Goal: Task Accomplishment & Management: Use online tool/utility

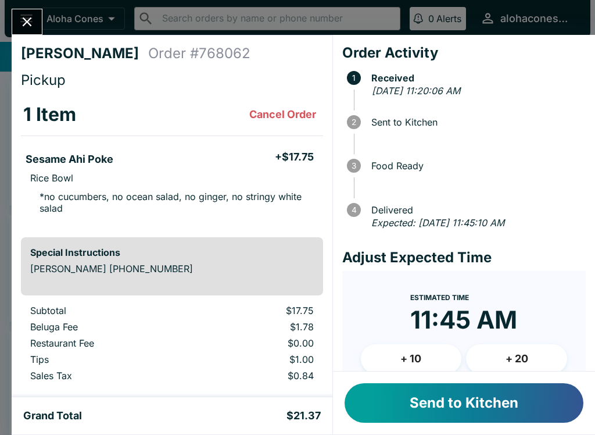
click at [520, 412] on button "Send to Kitchen" at bounding box center [464, 403] width 239 height 40
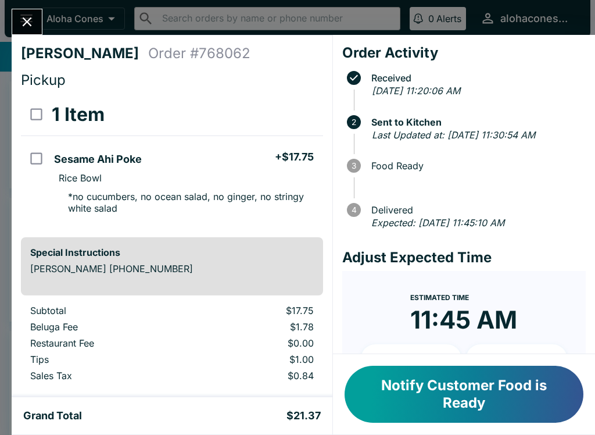
click at [429, 400] on button "Notify Customer Food is Ready" at bounding box center [464, 394] width 239 height 57
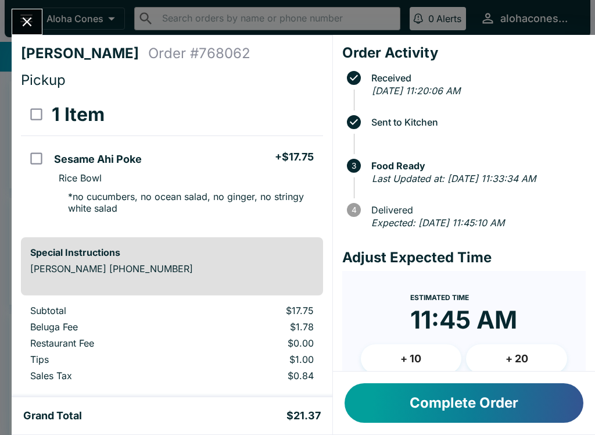
click at [422, 398] on button "Complete Order" at bounding box center [464, 403] width 239 height 40
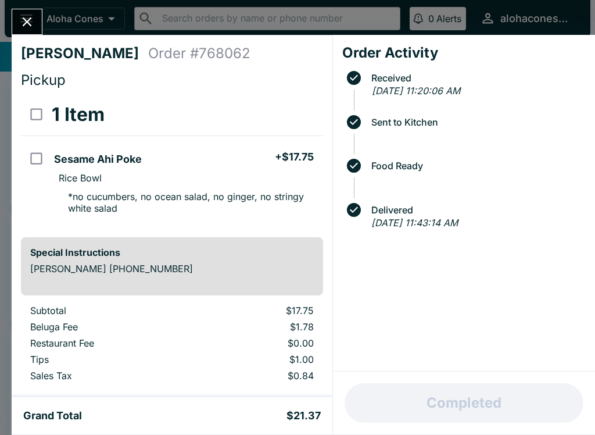
click at [22, 38] on div "[PERSON_NAME] Order # 768062 Pickup 1 Item Sesame Ahi Poke + $17.75 Rice Bowl *…" at bounding box center [172, 216] width 321 height 362
click at [35, 25] on button "Close" at bounding box center [27, 21] width 30 height 25
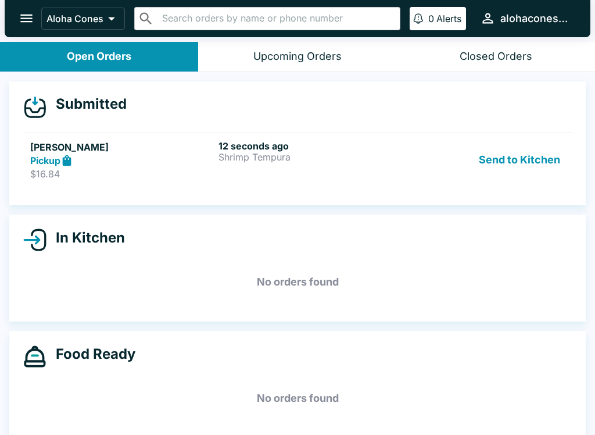
click at [518, 164] on button "Send to Kitchen" at bounding box center [519, 160] width 91 height 40
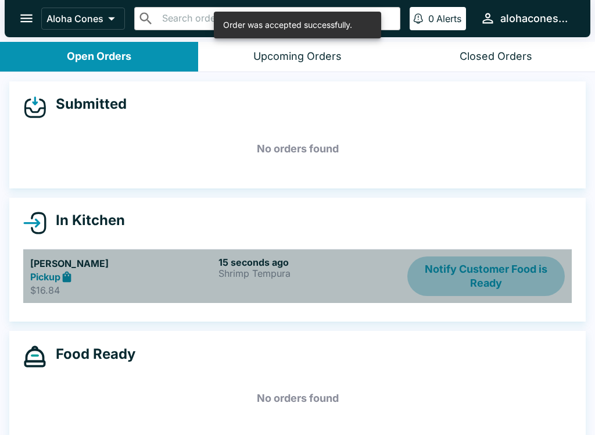
click at [492, 273] on button "Notify Customer Food is Ready" at bounding box center [486, 276] width 158 height 40
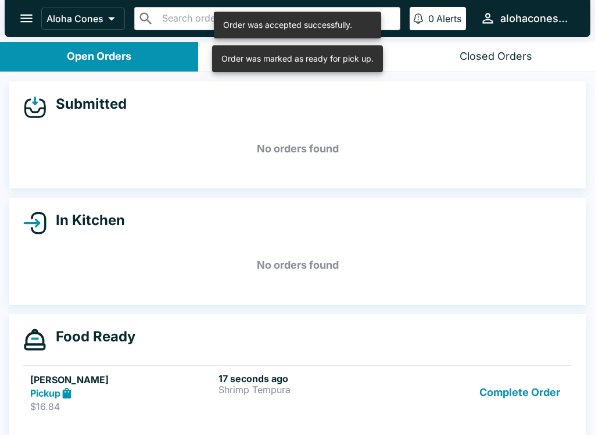
click at [223, 405] on div "17 seconds ago Shrimp Tempura" at bounding box center [311, 393] width 184 height 40
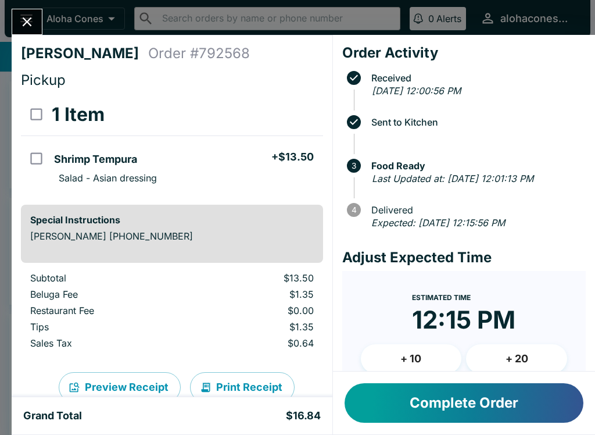
click at [489, 413] on button "Complete Order" at bounding box center [464, 403] width 239 height 40
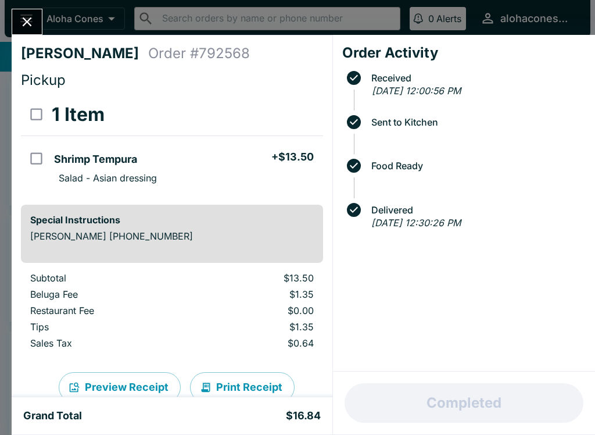
click at [28, 19] on icon "Close" at bounding box center [27, 22] width 16 height 16
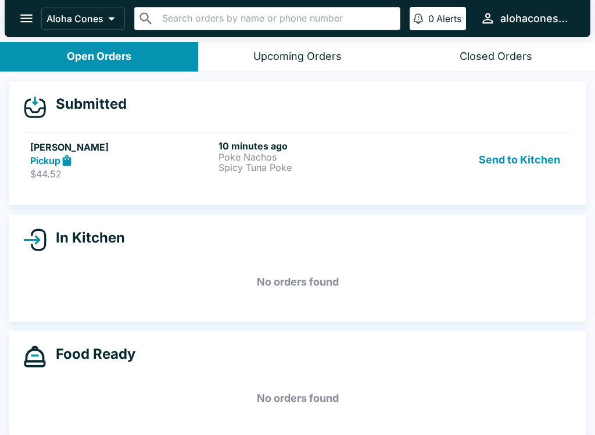
click at [159, 149] on h5 "[PERSON_NAME]" at bounding box center [122, 147] width 184 height 14
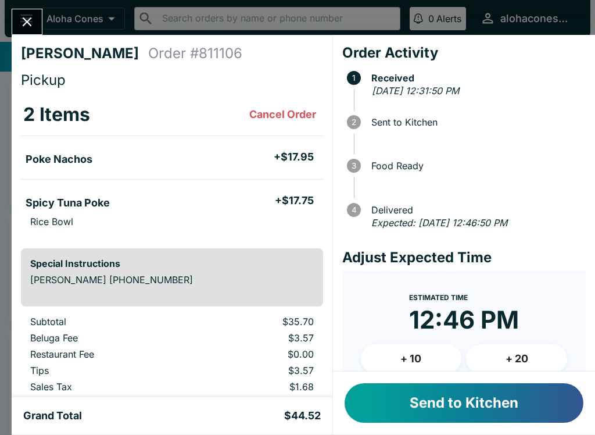
click at [479, 417] on button "Send to Kitchen" at bounding box center [464, 403] width 239 height 40
